Goal: Information Seeking & Learning: Learn about a topic

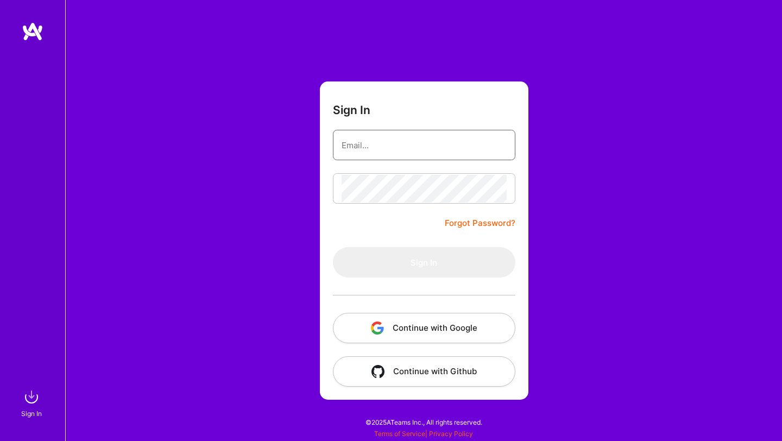
click at [434, 147] on input "email" at bounding box center [423, 145] width 165 height 28
type input "niharsuthar@gmail.com"
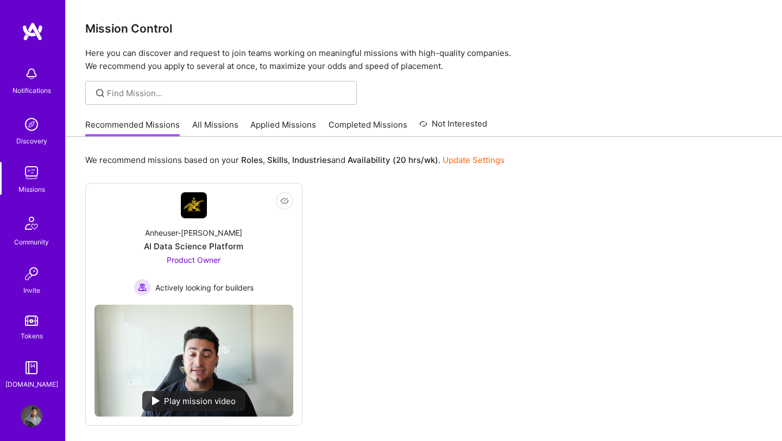
click at [215, 125] on link "All Missions" at bounding box center [215, 128] width 46 height 18
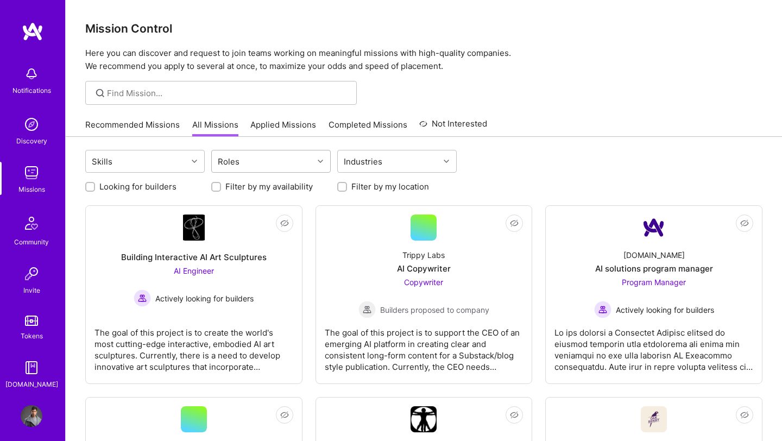
click at [224, 166] on div "Roles" at bounding box center [228, 162] width 27 height 16
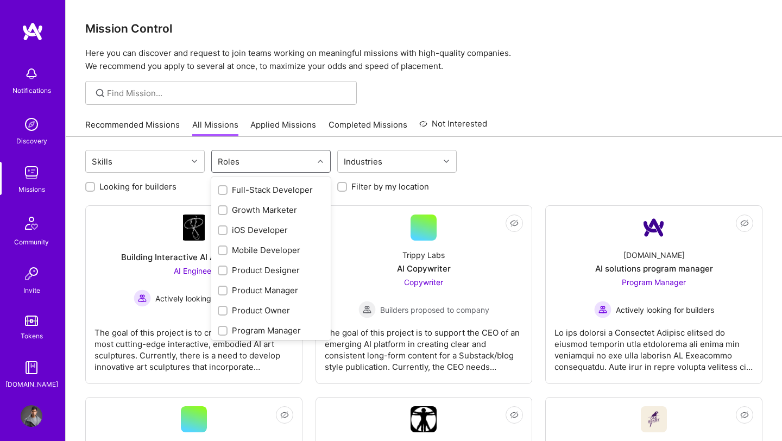
scroll to position [291, 0]
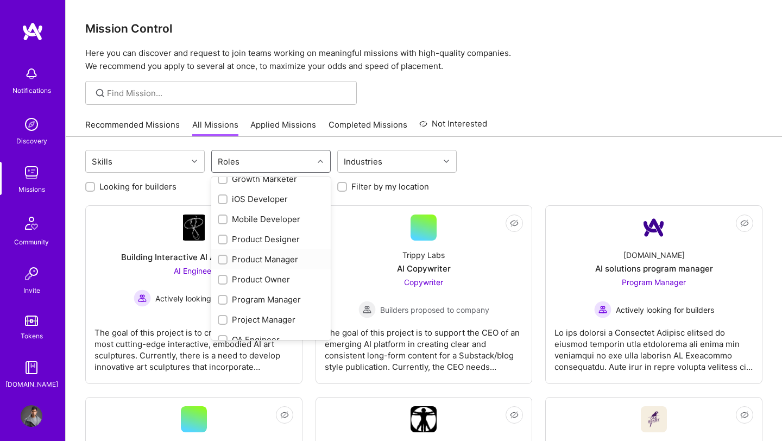
click at [241, 256] on div "Product Manager" at bounding box center [271, 258] width 106 height 11
checkbox input "true"
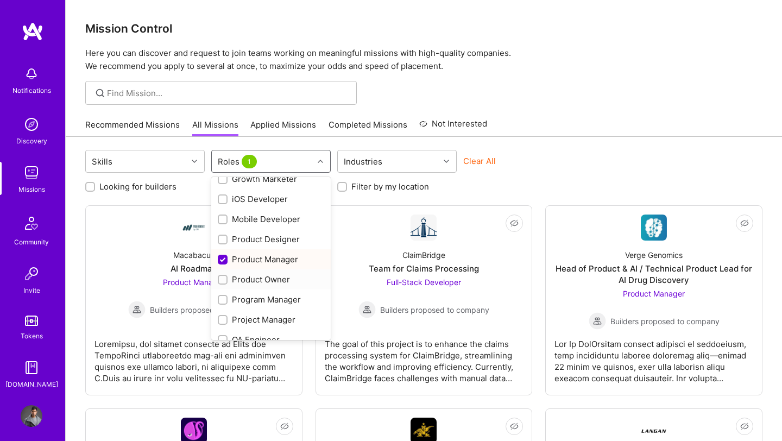
click at [244, 277] on div "Product Owner" at bounding box center [271, 279] width 106 height 11
checkbox input "true"
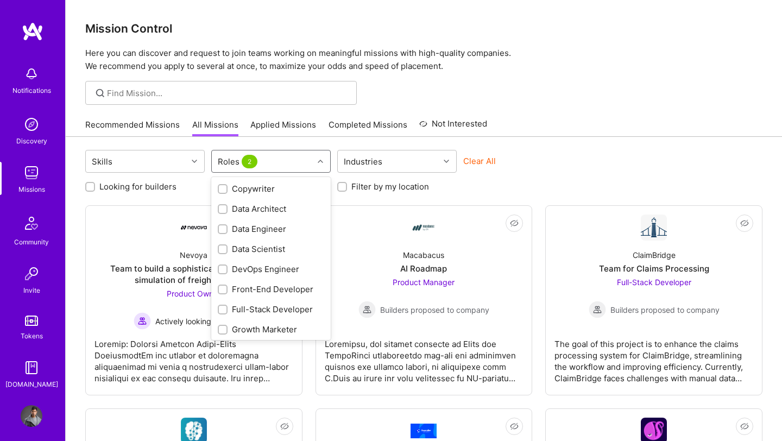
scroll to position [0, 0]
click at [241, 223] on div "AI Product Manager" at bounding box center [270, 229] width 119 height 20
checkbox input "true"
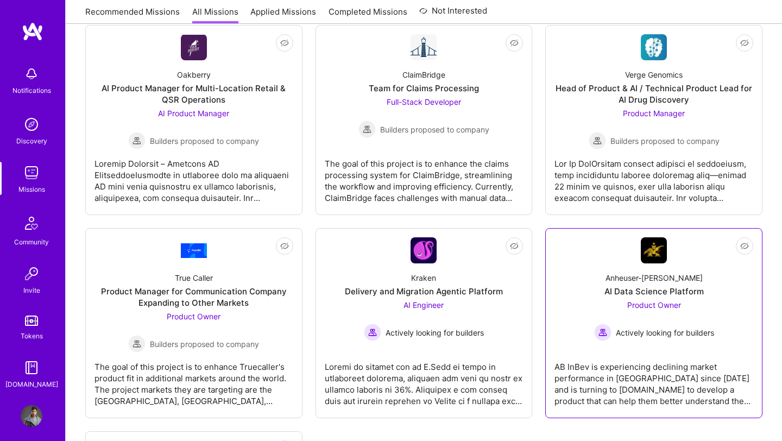
scroll to position [385, 0]
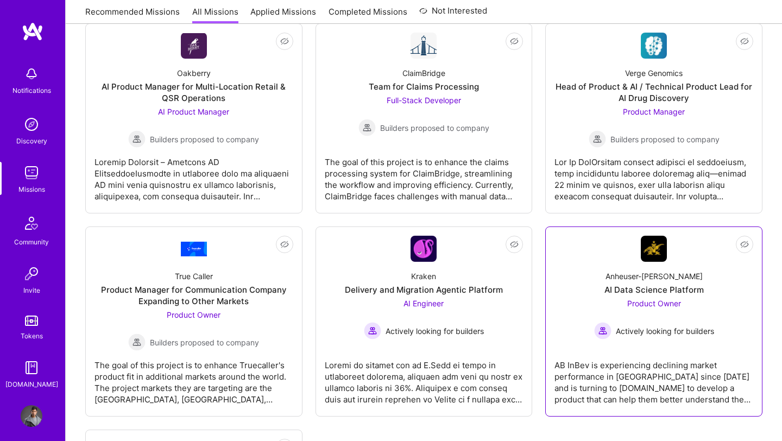
click at [648, 307] on span "Product Owner" at bounding box center [654, 303] width 54 height 9
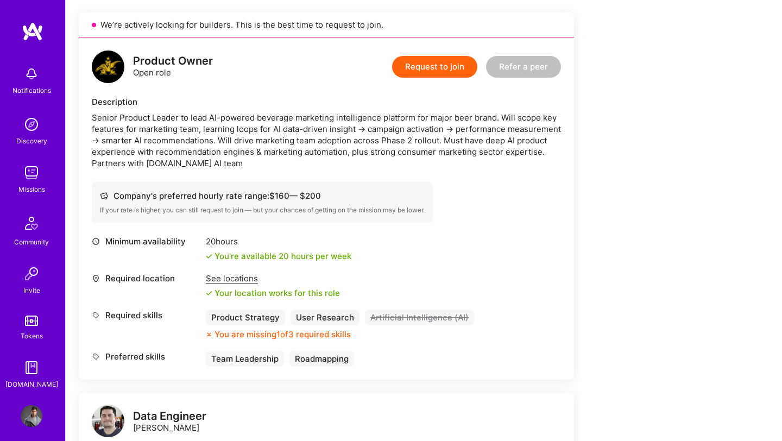
scroll to position [62, 0]
